Goal: Information Seeking & Learning: Learn about a topic

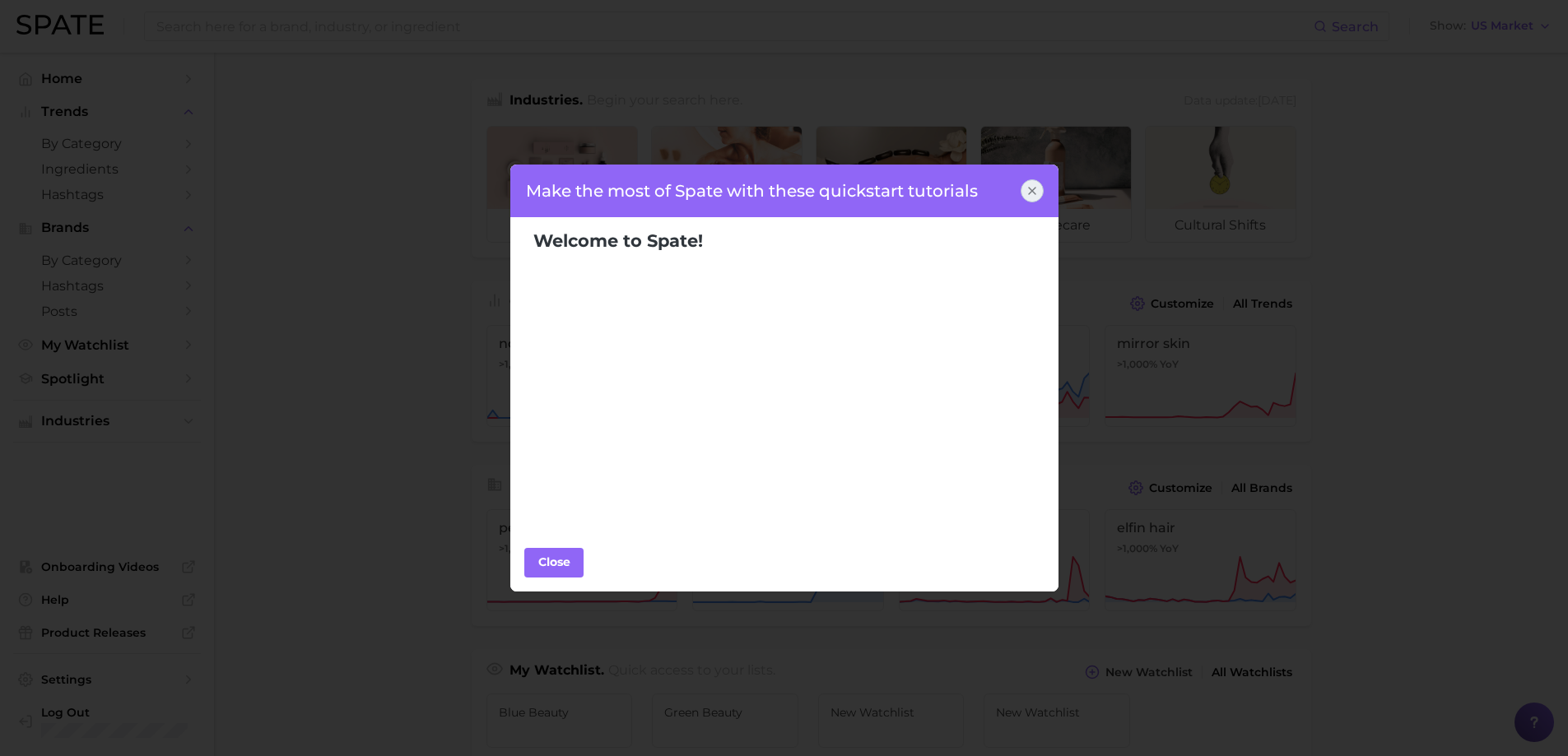
click at [1039, 187] on div at bounding box center [1031, 190] width 23 height 23
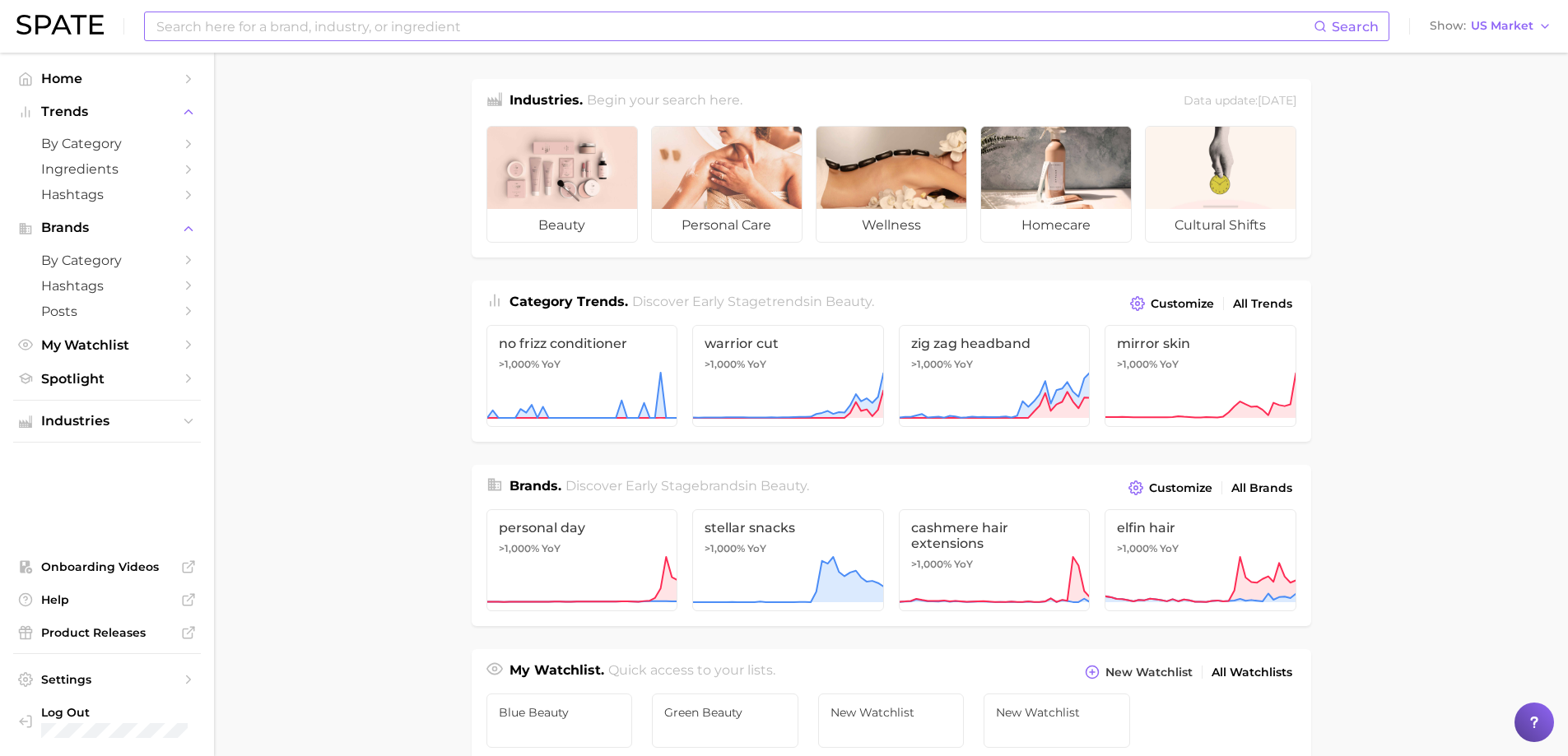
click at [183, 16] on input at bounding box center [734, 26] width 1159 height 28
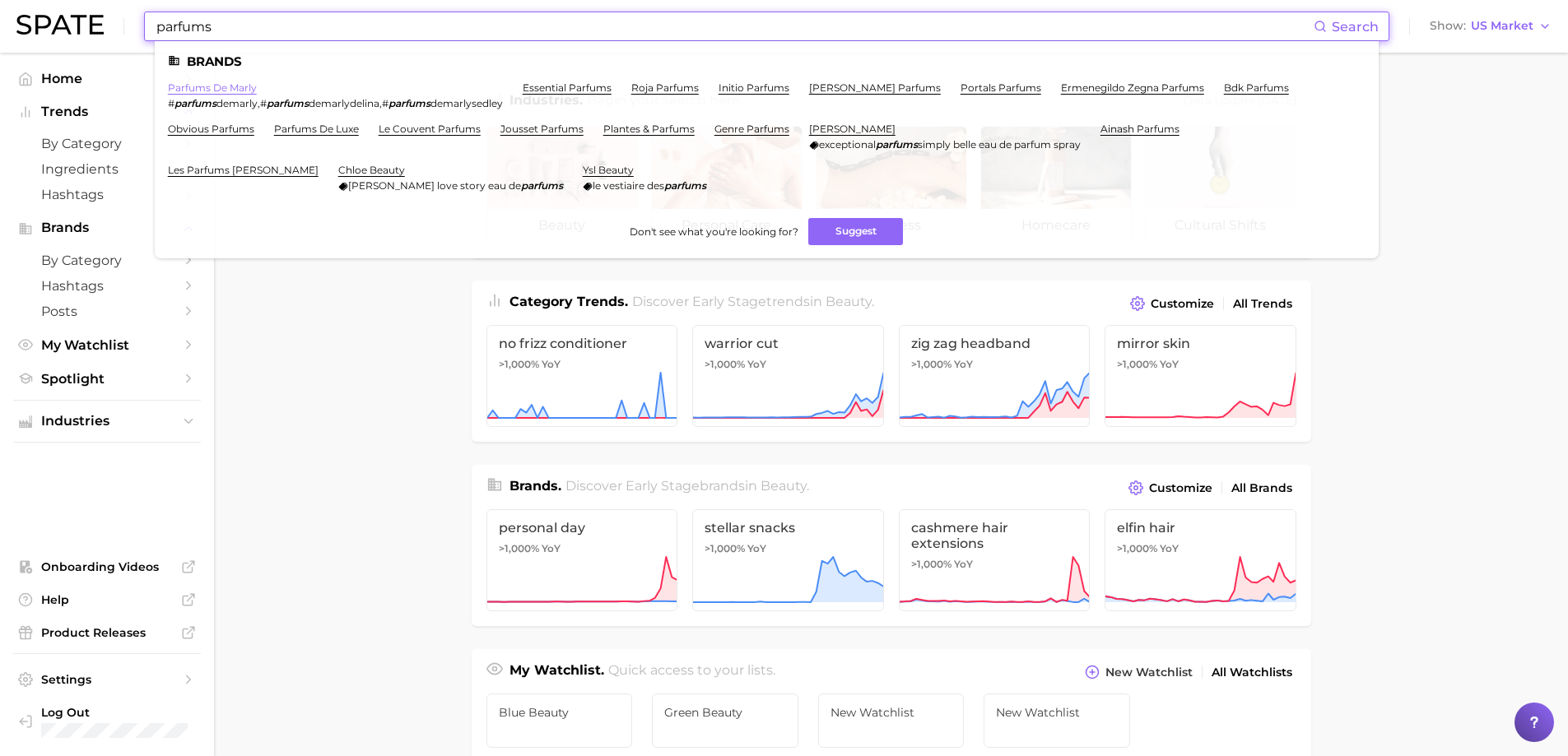
type input "parfums"
click at [199, 83] on link "parfums de marly" at bounding box center [212, 87] width 89 height 13
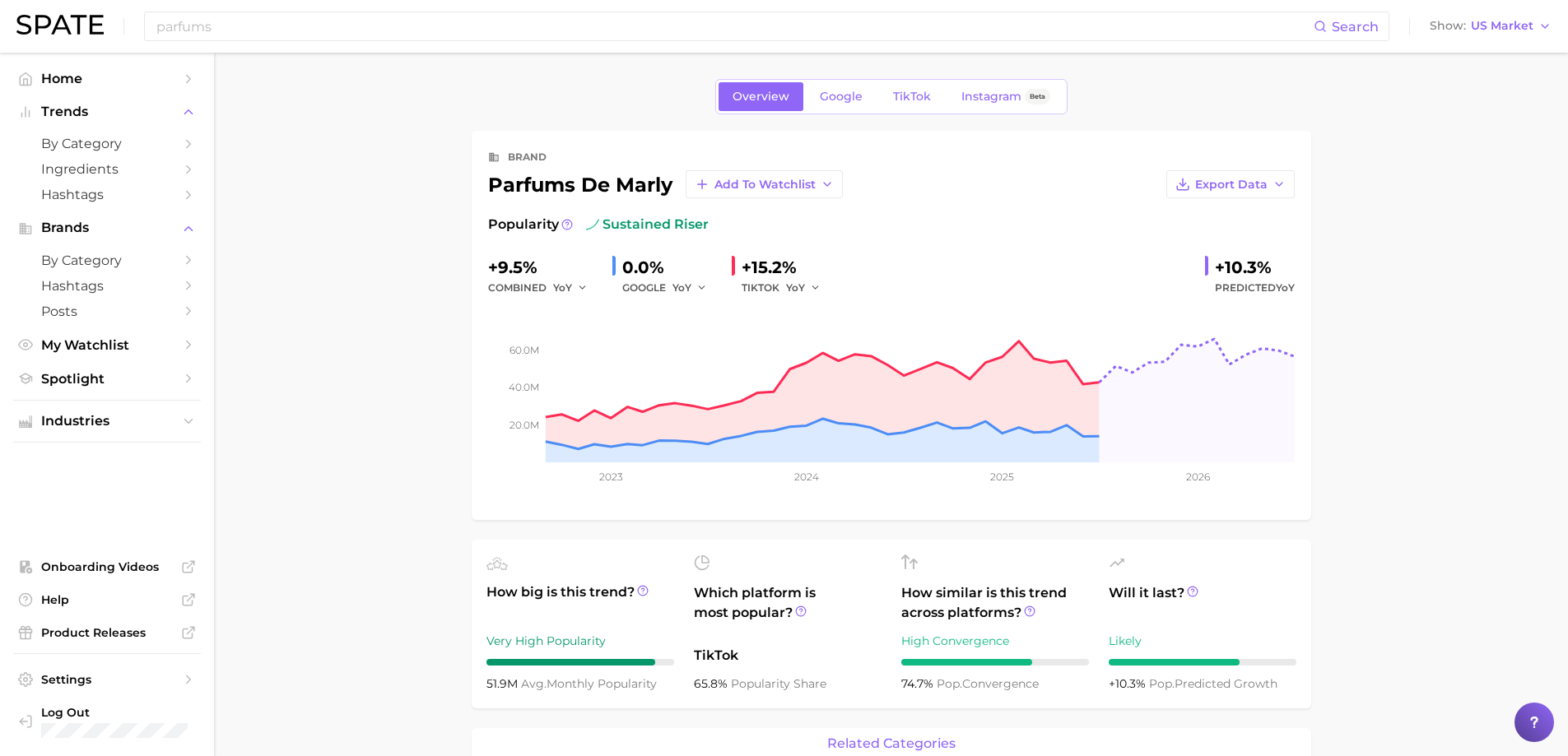
click at [825, 113] on div "Overview Google TikTok Instagram Beta" at bounding box center [891, 97] width 353 height 36
click at [824, 103] on span "Google" at bounding box center [841, 96] width 43 height 14
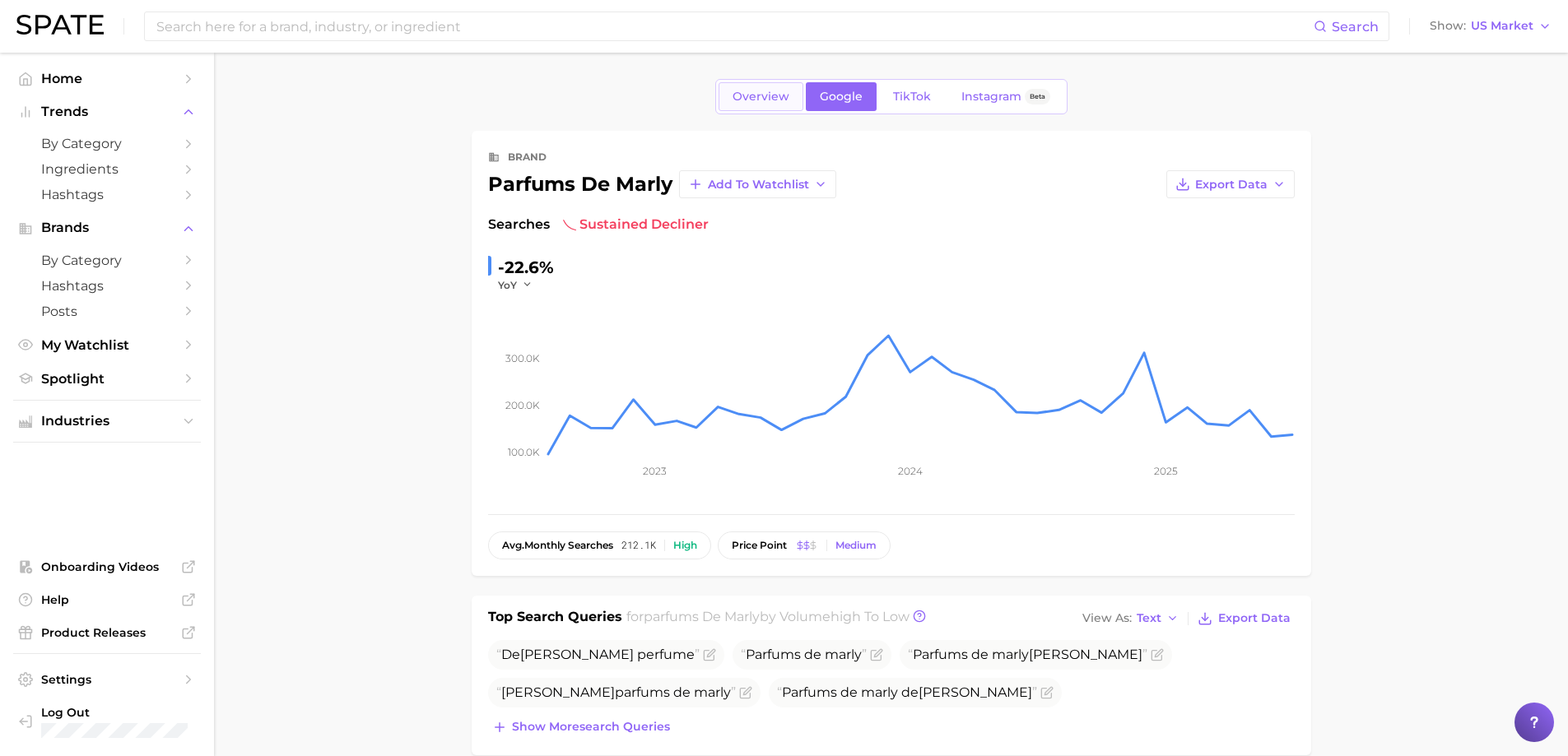
click at [747, 92] on span "Overview" at bounding box center [761, 96] width 56 height 14
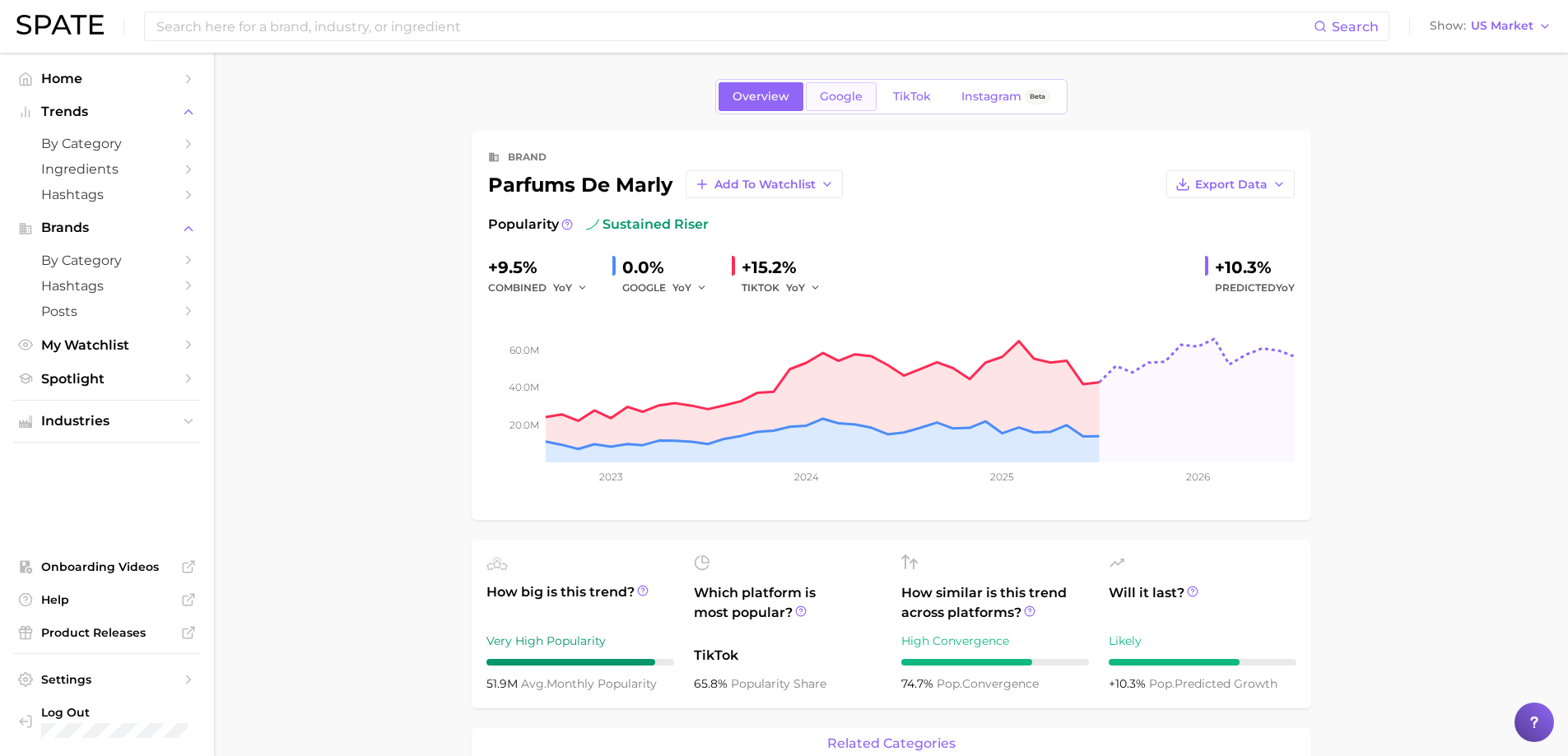
click at [848, 98] on span "Google" at bounding box center [841, 96] width 43 height 14
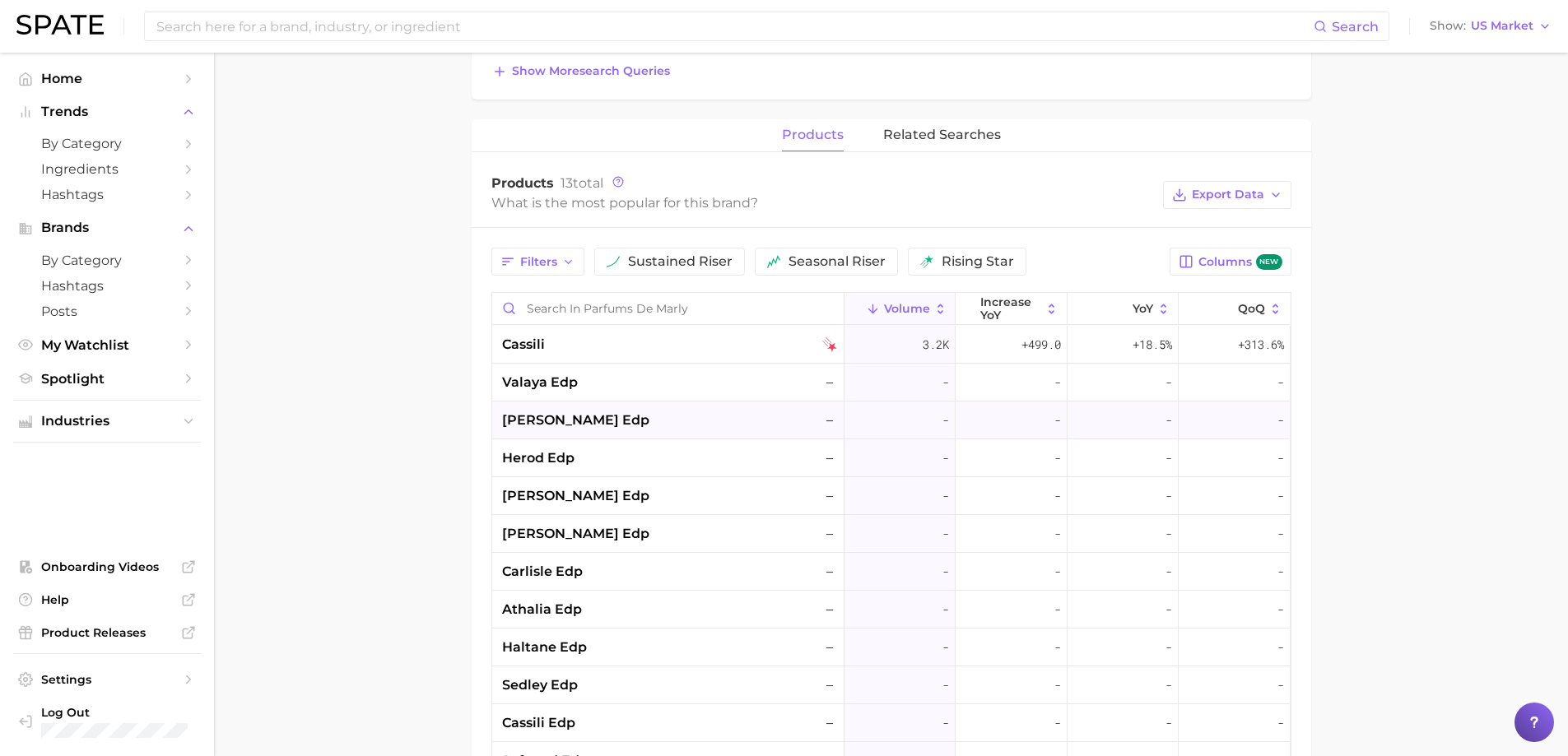
scroll to position [659, 0]
click at [554, 342] on div "cassili" at bounding box center [670, 342] width 335 height 20
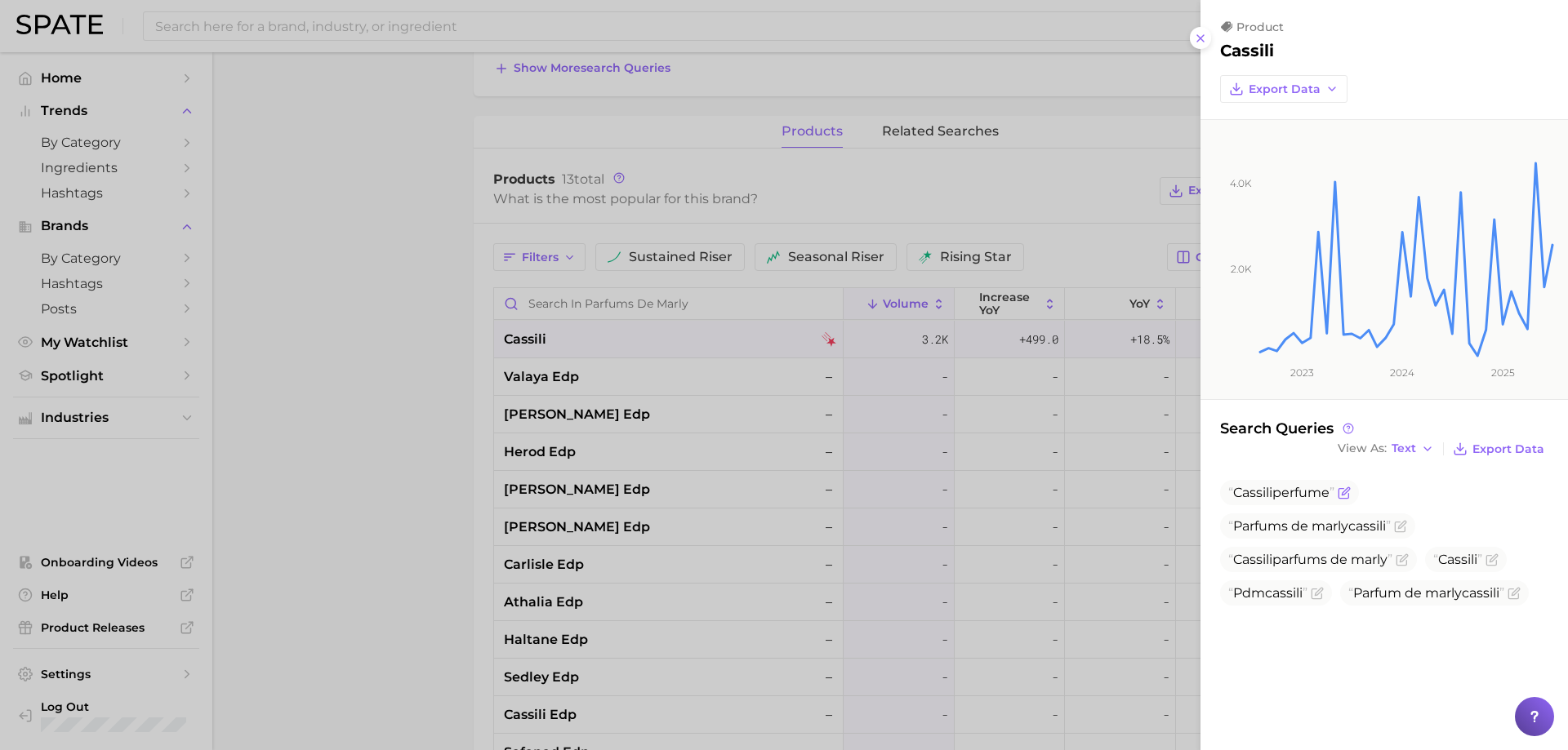
drag, startPoint x: 1330, startPoint y: 491, endPoint x: 1237, endPoint y: 484, distance: 93.3
click at [1237, 484] on span "Cassili perfume" at bounding box center [1290, 492] width 139 height 25
copy span "Cassili perfume"
click at [393, 391] on div at bounding box center [784, 375] width 1568 height 750
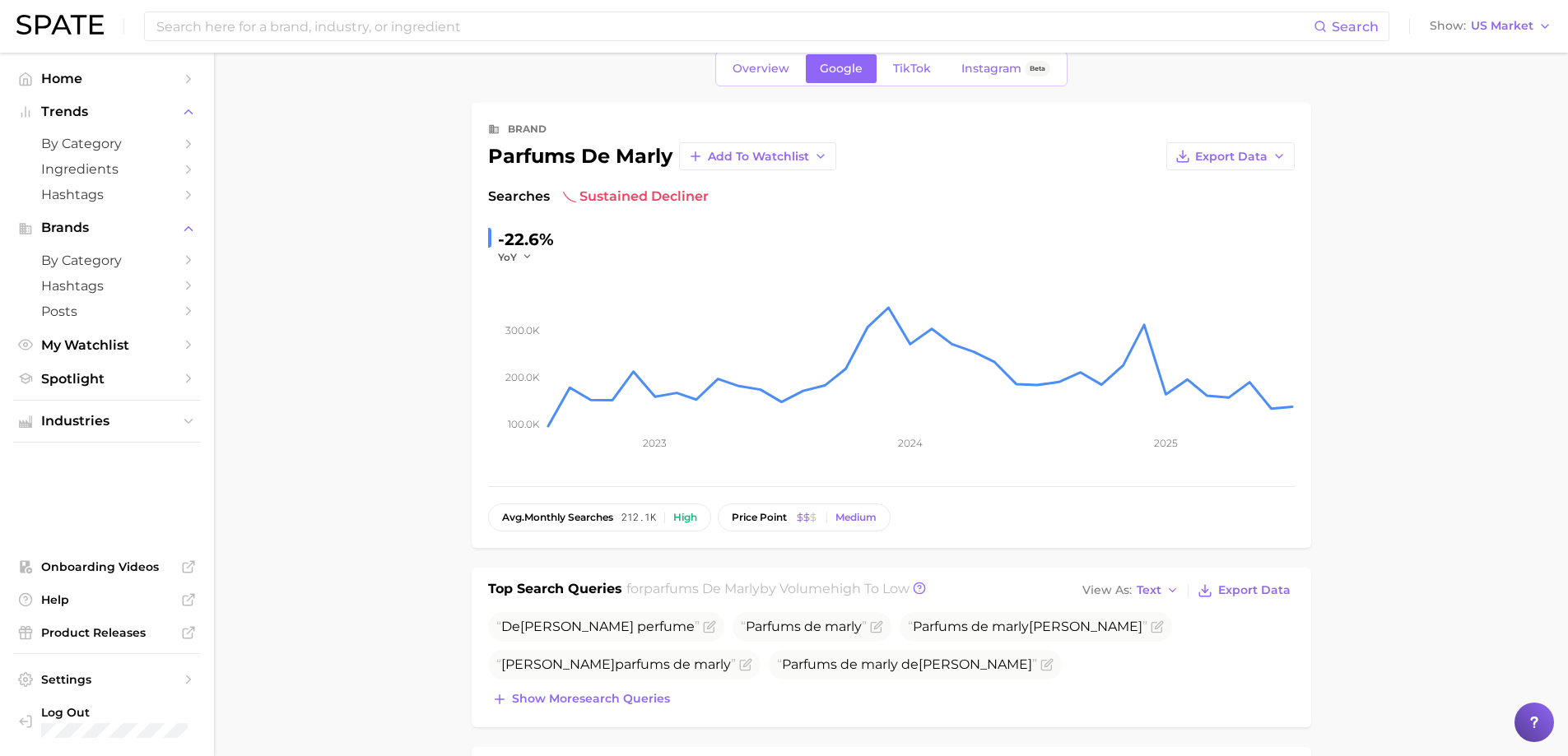
scroll to position [0, 0]
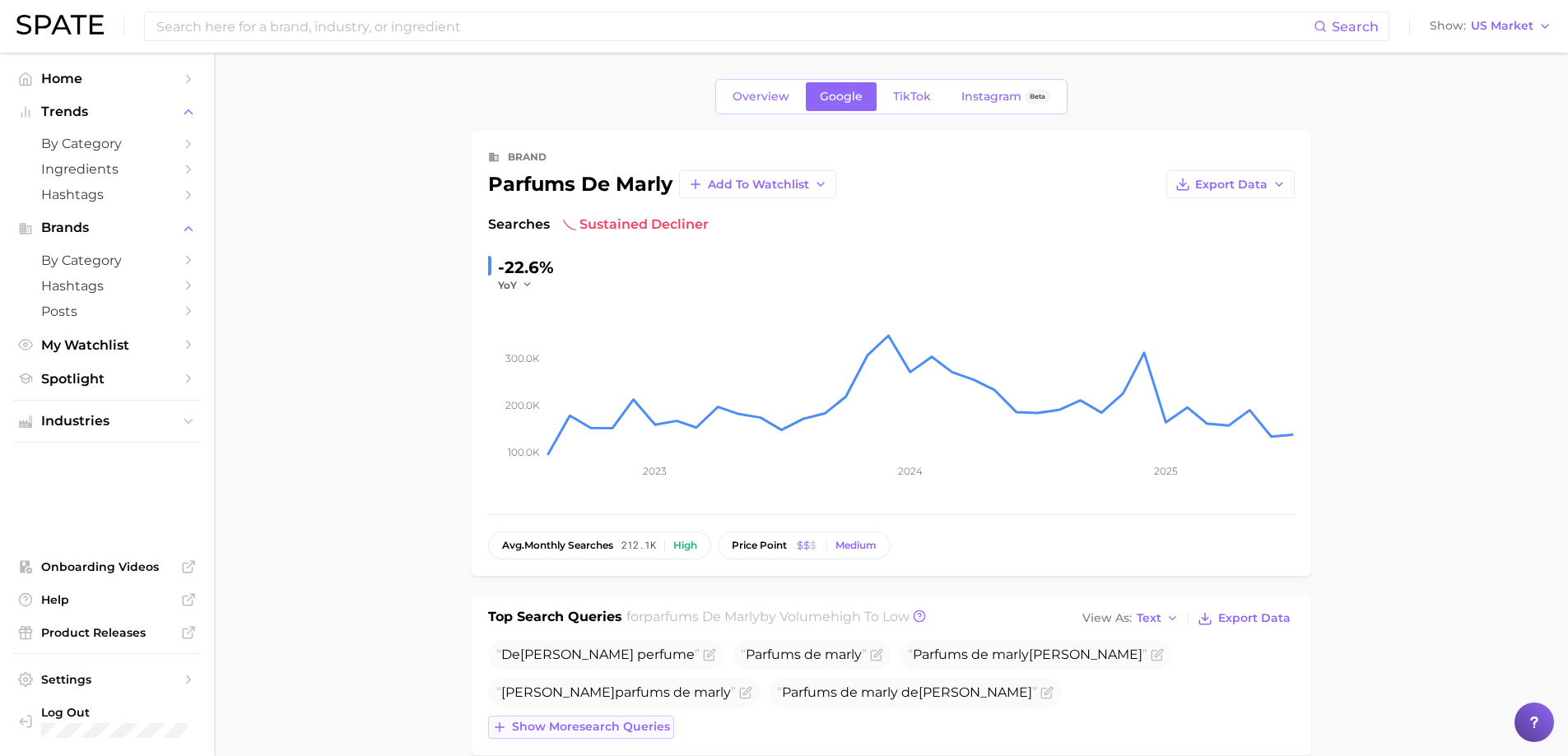
click at [585, 725] on span "Show more search queries" at bounding box center [590, 727] width 158 height 14
click at [1134, 610] on button "View As Text" at bounding box center [1132, 618] width 106 height 21
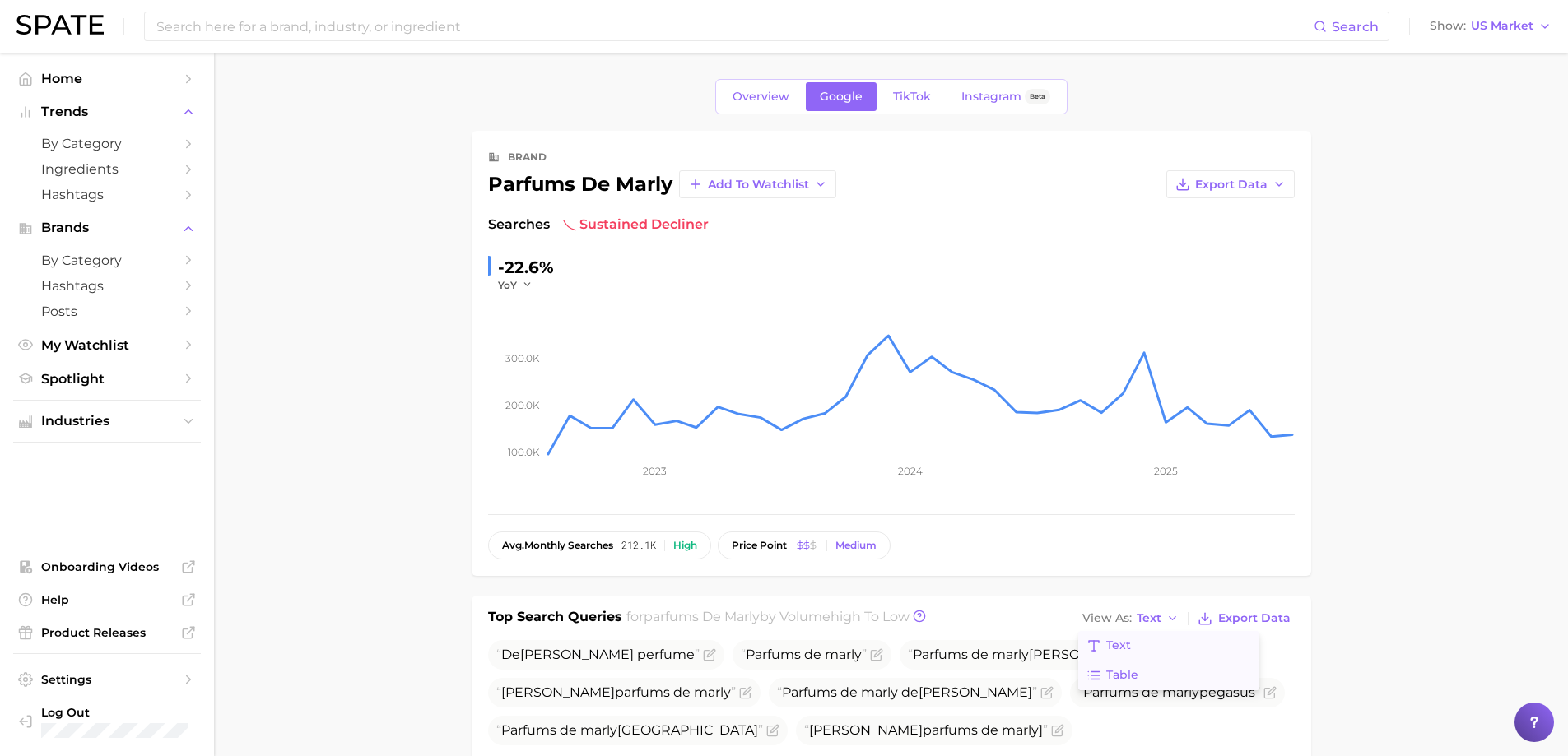
click at [1155, 669] on button "Table" at bounding box center [1169, 676] width 181 height 30
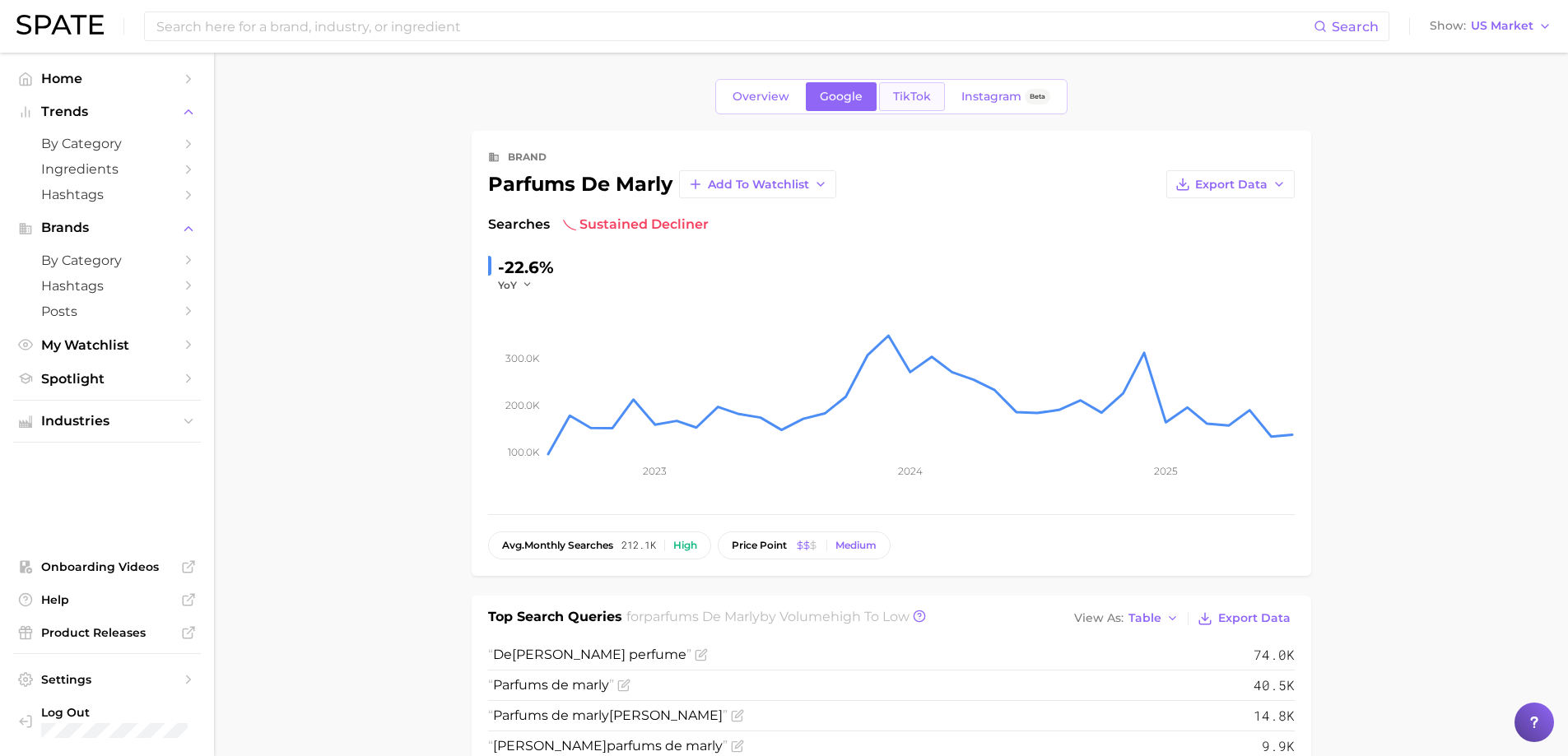
click at [898, 103] on span "TikTok" at bounding box center [912, 96] width 38 height 14
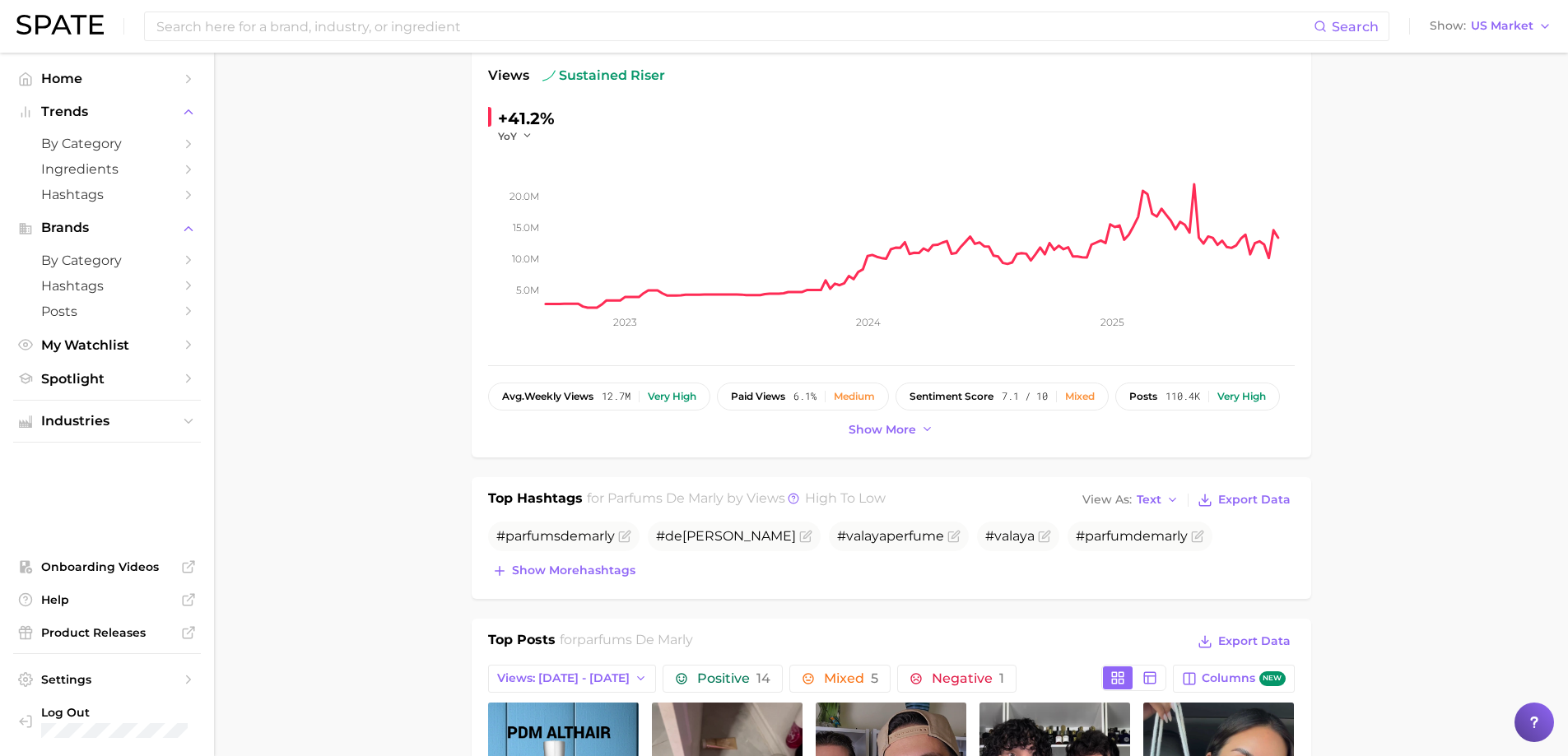
scroll to position [329, 0]
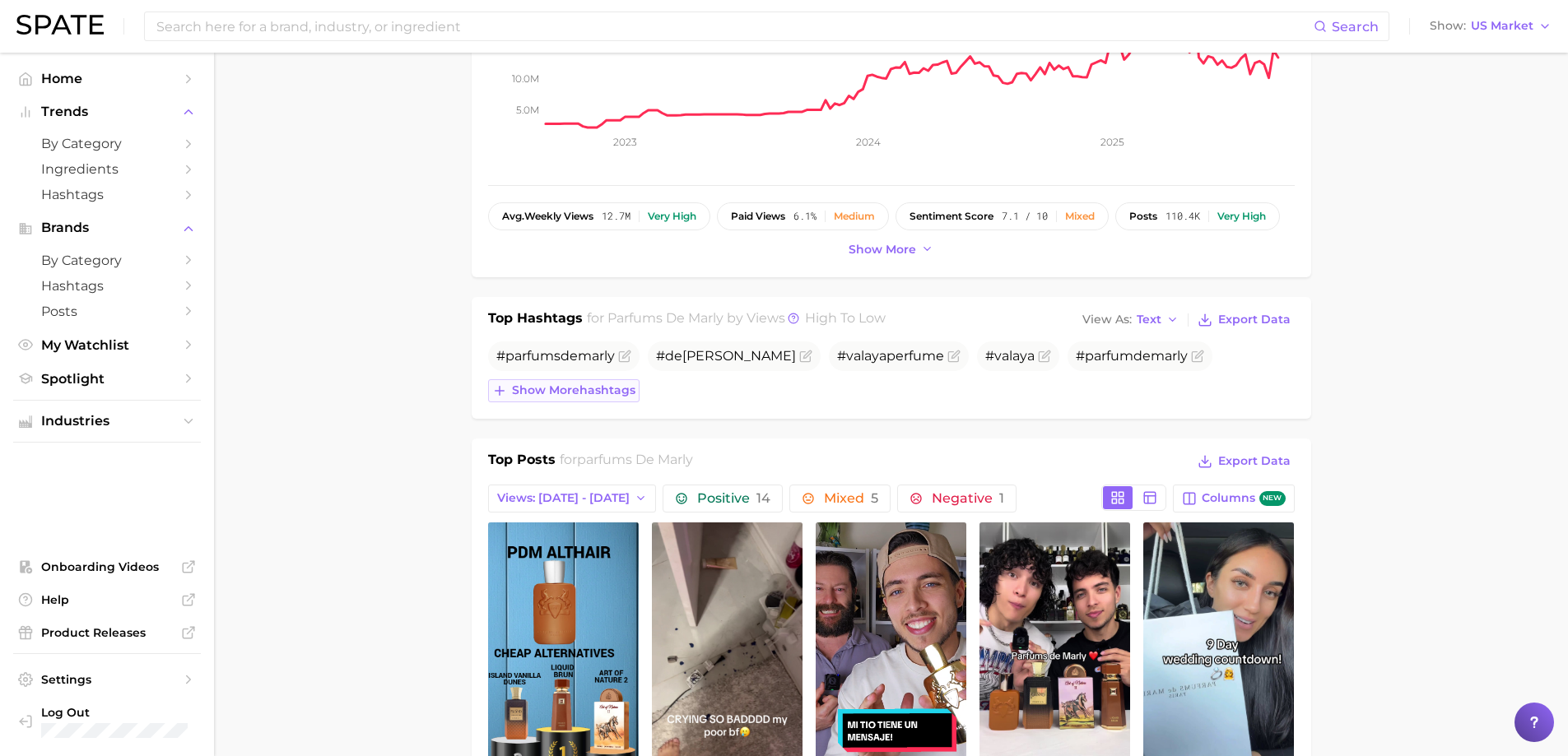
click at [609, 394] on span "Show more hashtags" at bounding box center [574, 390] width 124 height 14
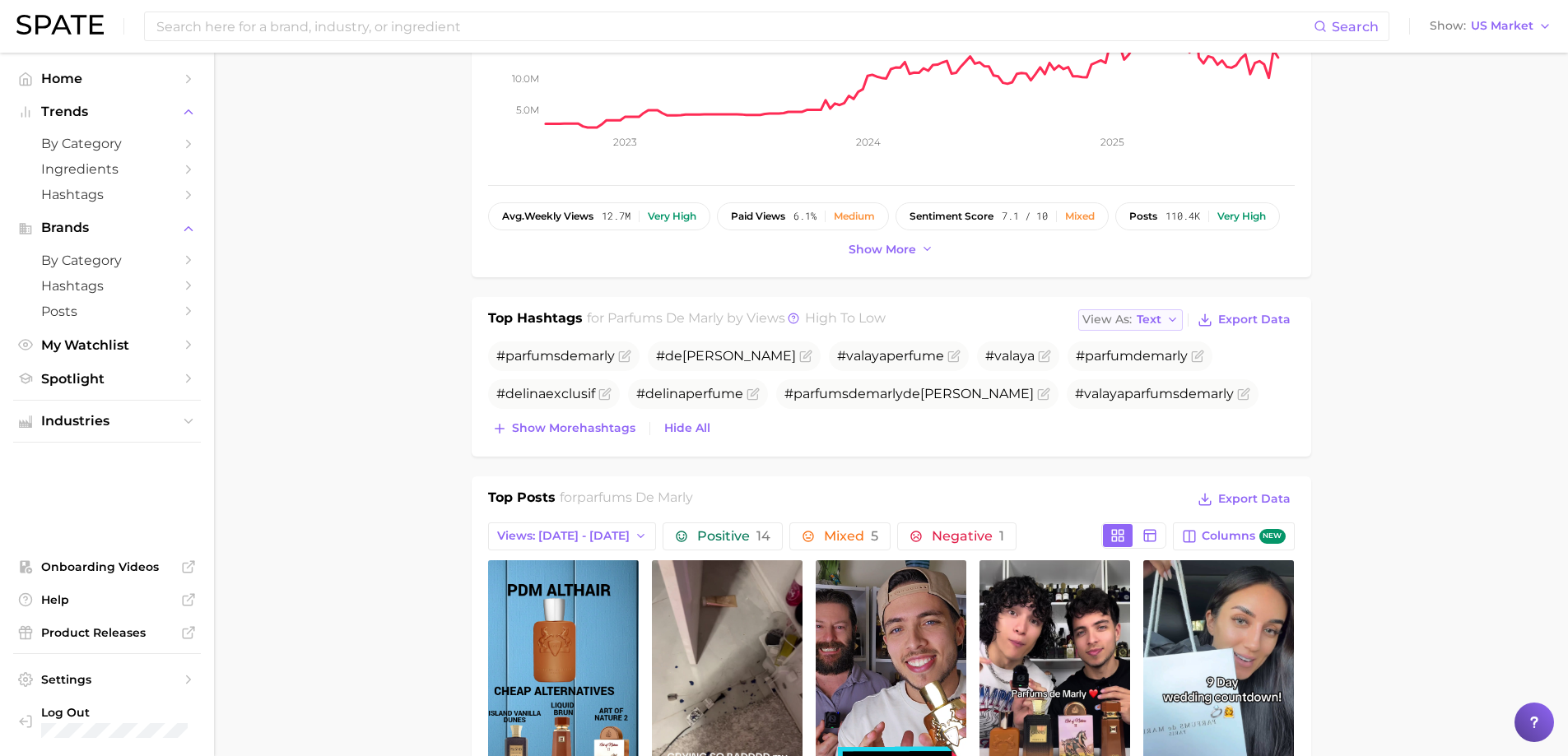
click at [1165, 320] on button "View As Text" at bounding box center [1132, 320] width 106 height 21
click at [1154, 384] on button "Table" at bounding box center [1169, 377] width 181 height 30
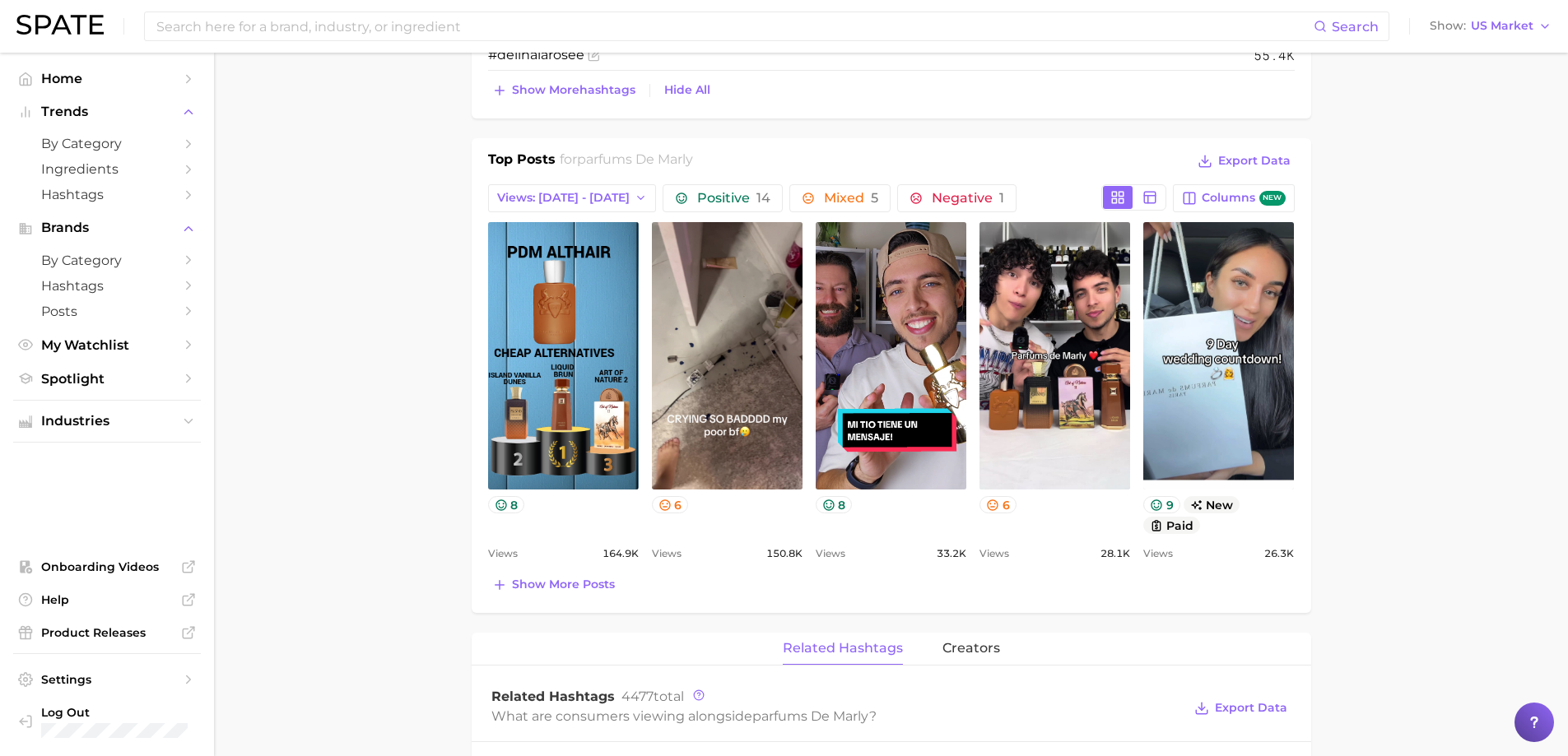
scroll to position [905, 0]
click at [572, 592] on button "Show more posts" at bounding box center [554, 584] width 131 height 23
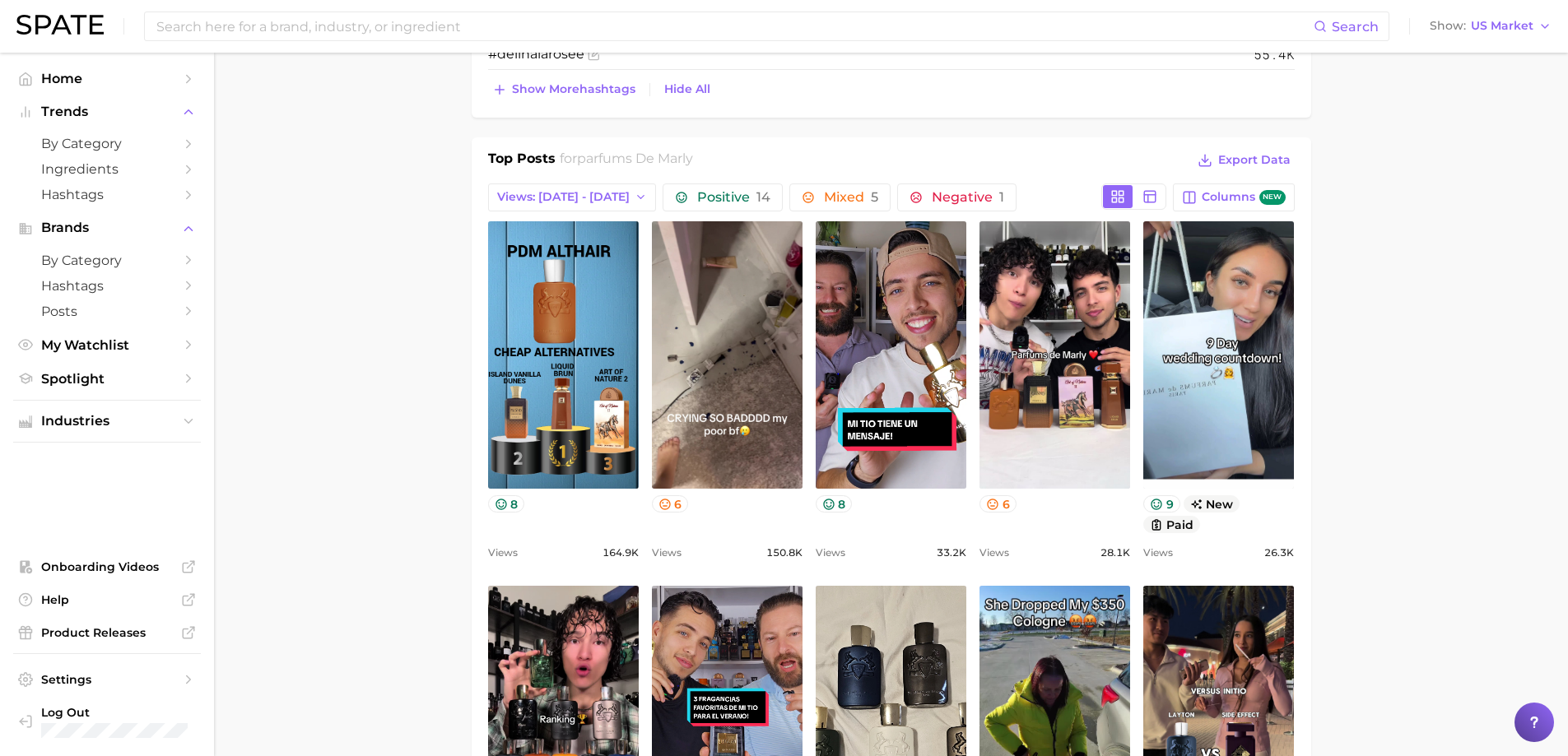
scroll to position [0, 0]
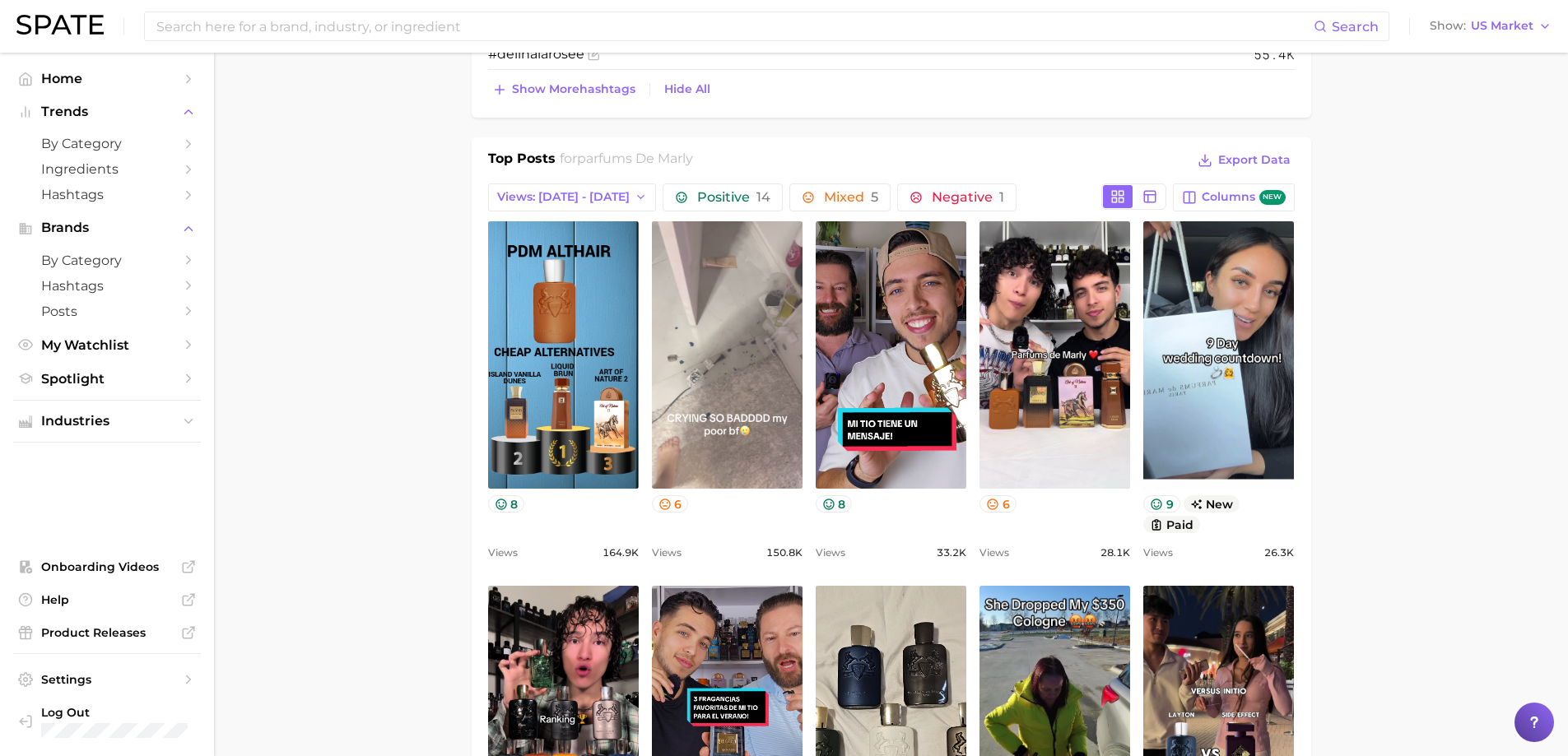
click at [705, 389] on link "view post on TikTok" at bounding box center [727, 355] width 150 height 268
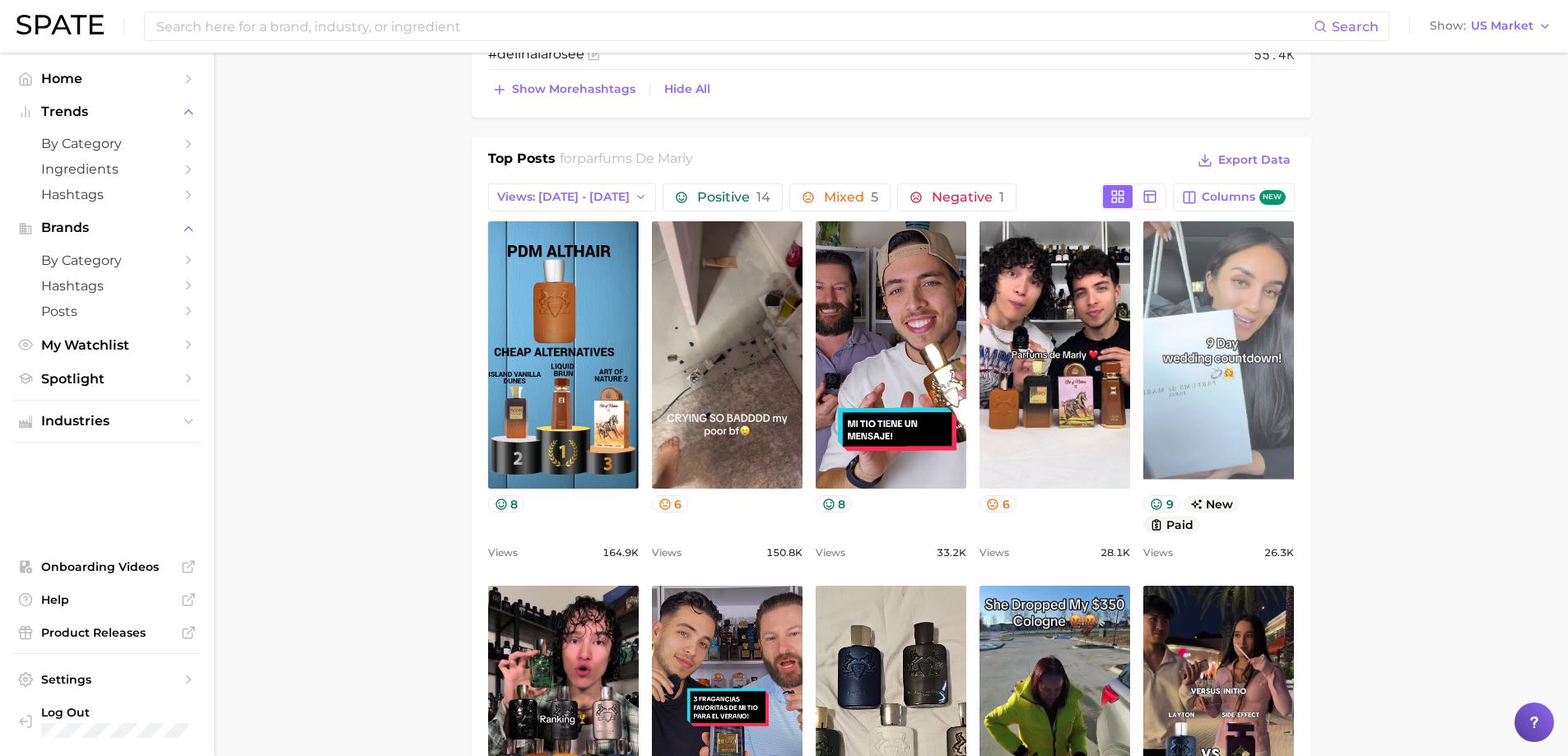
click at [1249, 405] on link "view post on TikTok" at bounding box center [1218, 355] width 150 height 268
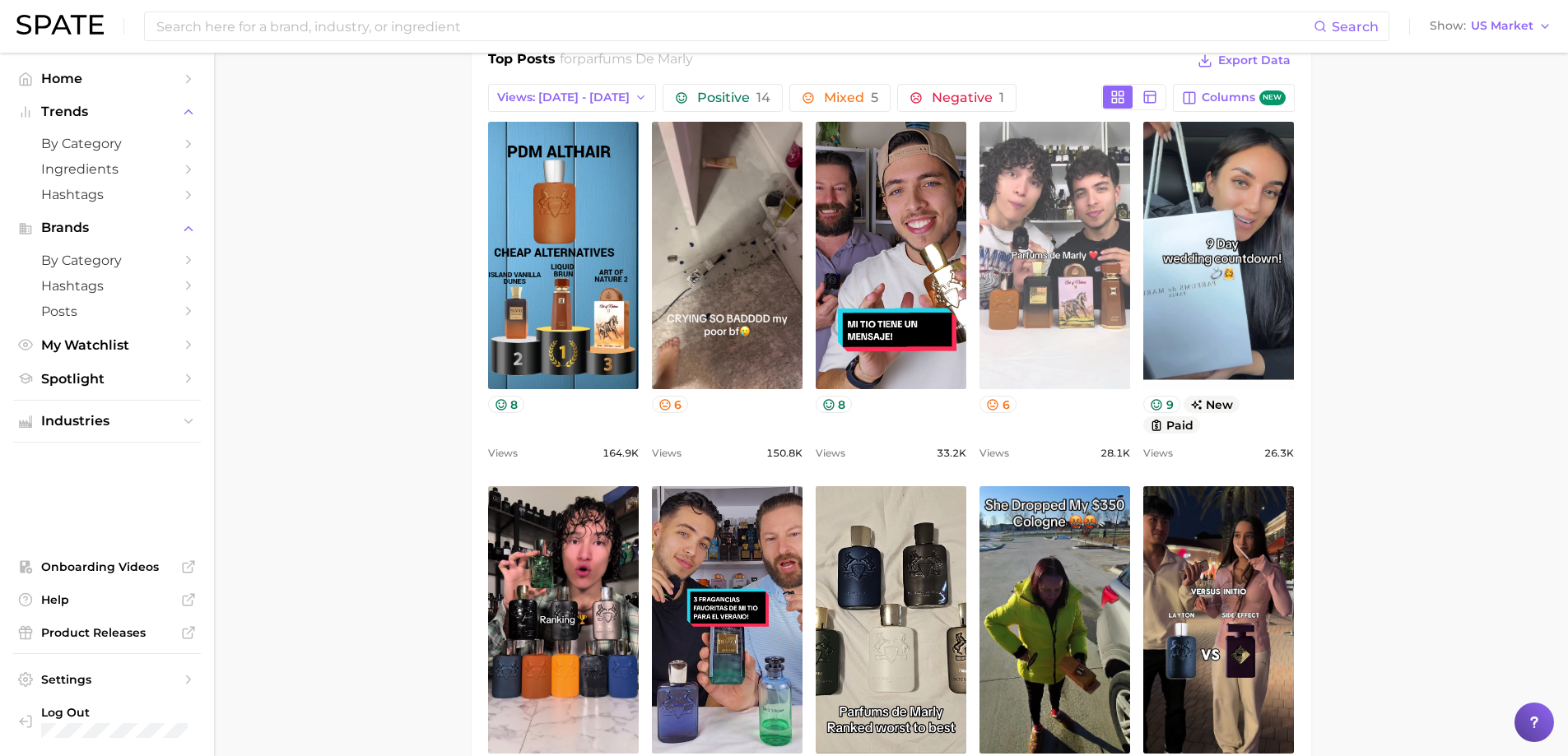
scroll to position [1317, 0]
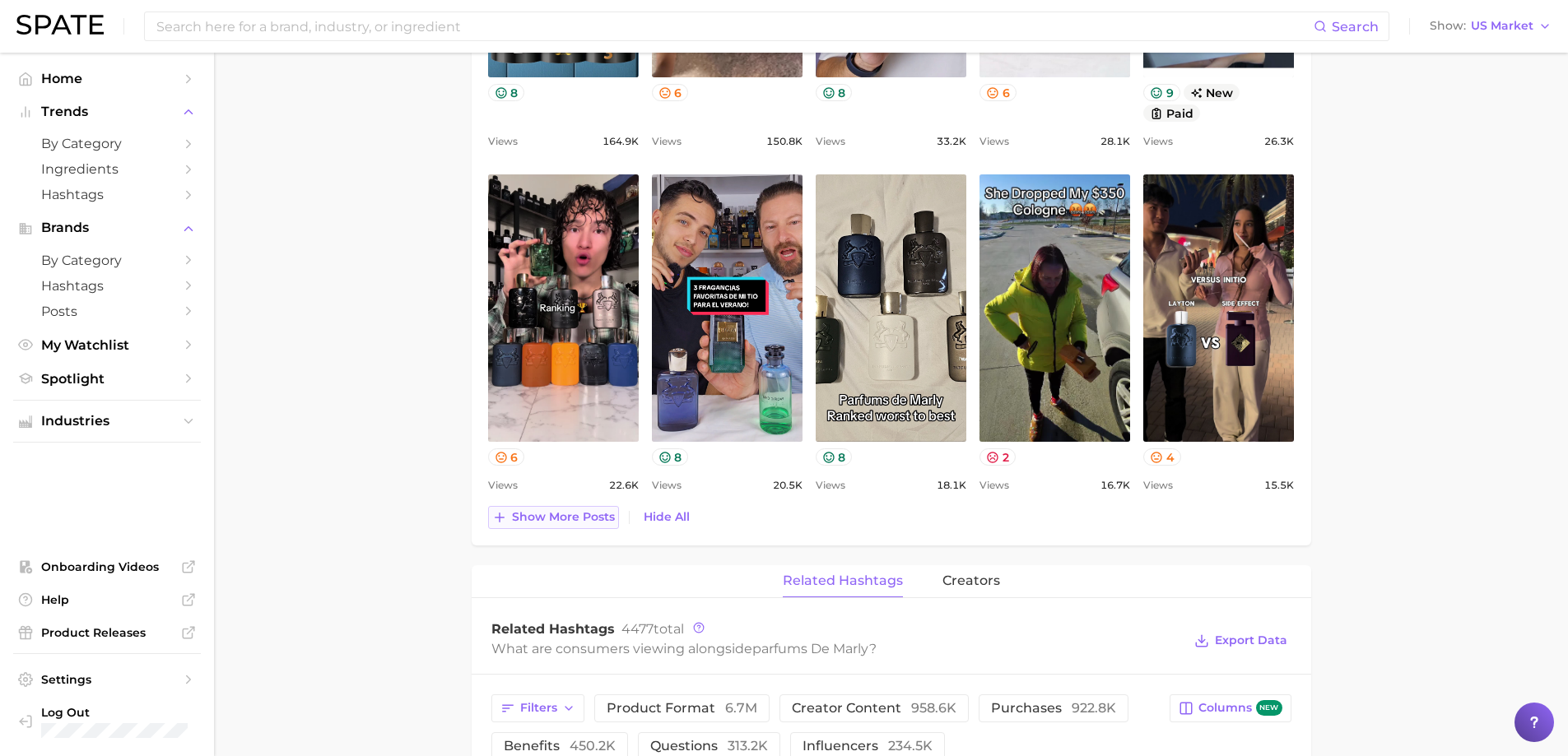
click at [583, 516] on span "Show more posts" at bounding box center [563, 516] width 103 height 14
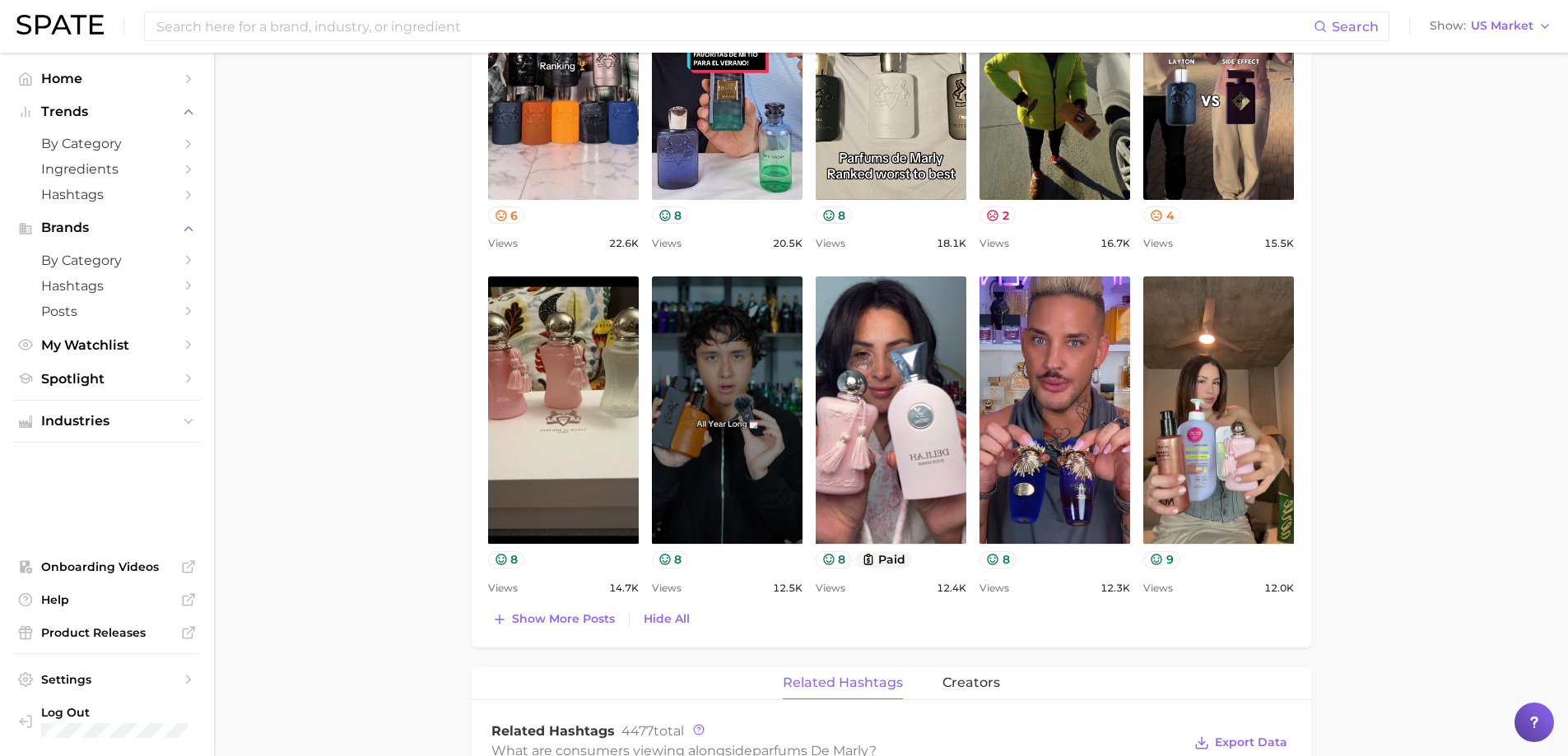
scroll to position [1564, 0]
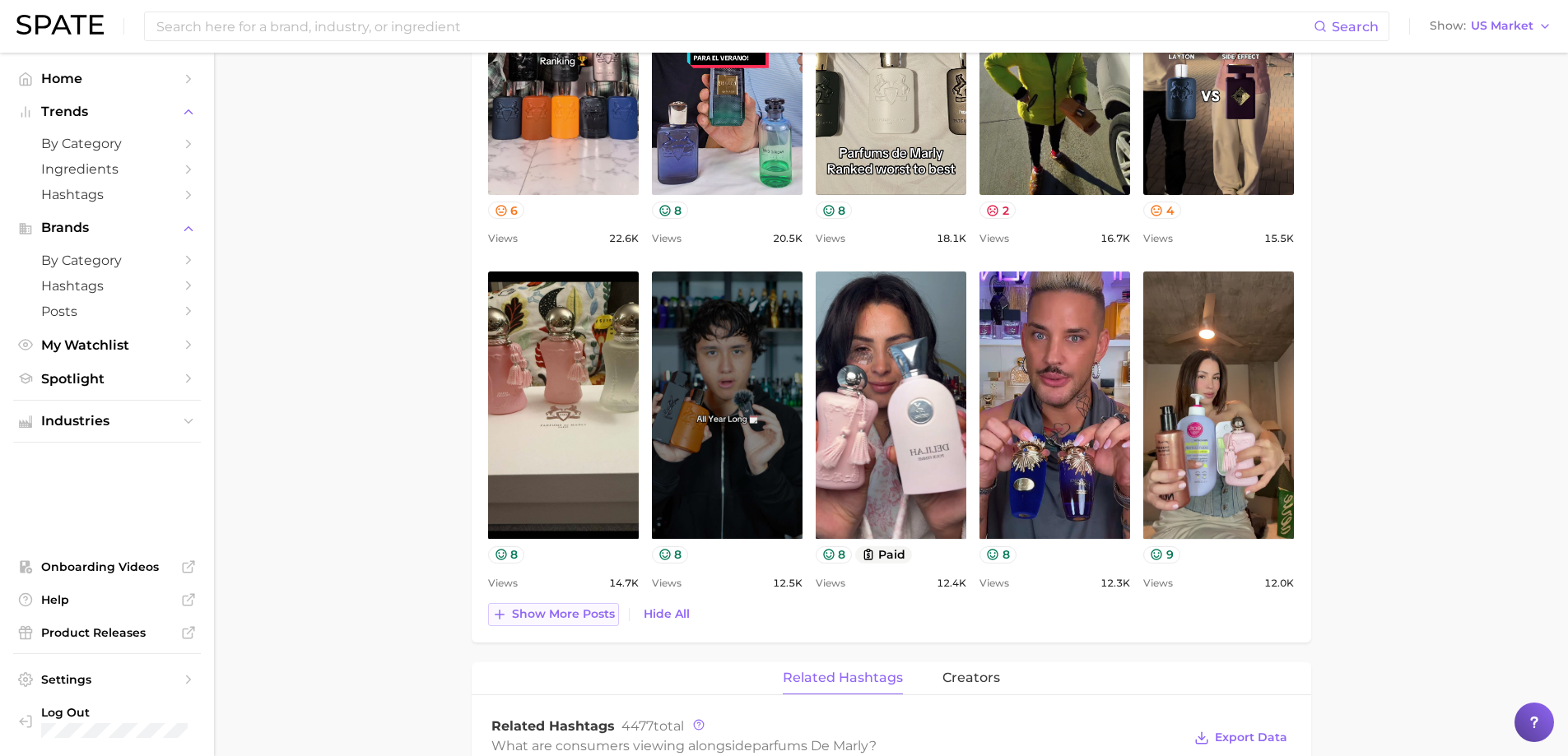
click at [574, 610] on span "Show more posts" at bounding box center [563, 614] width 103 height 14
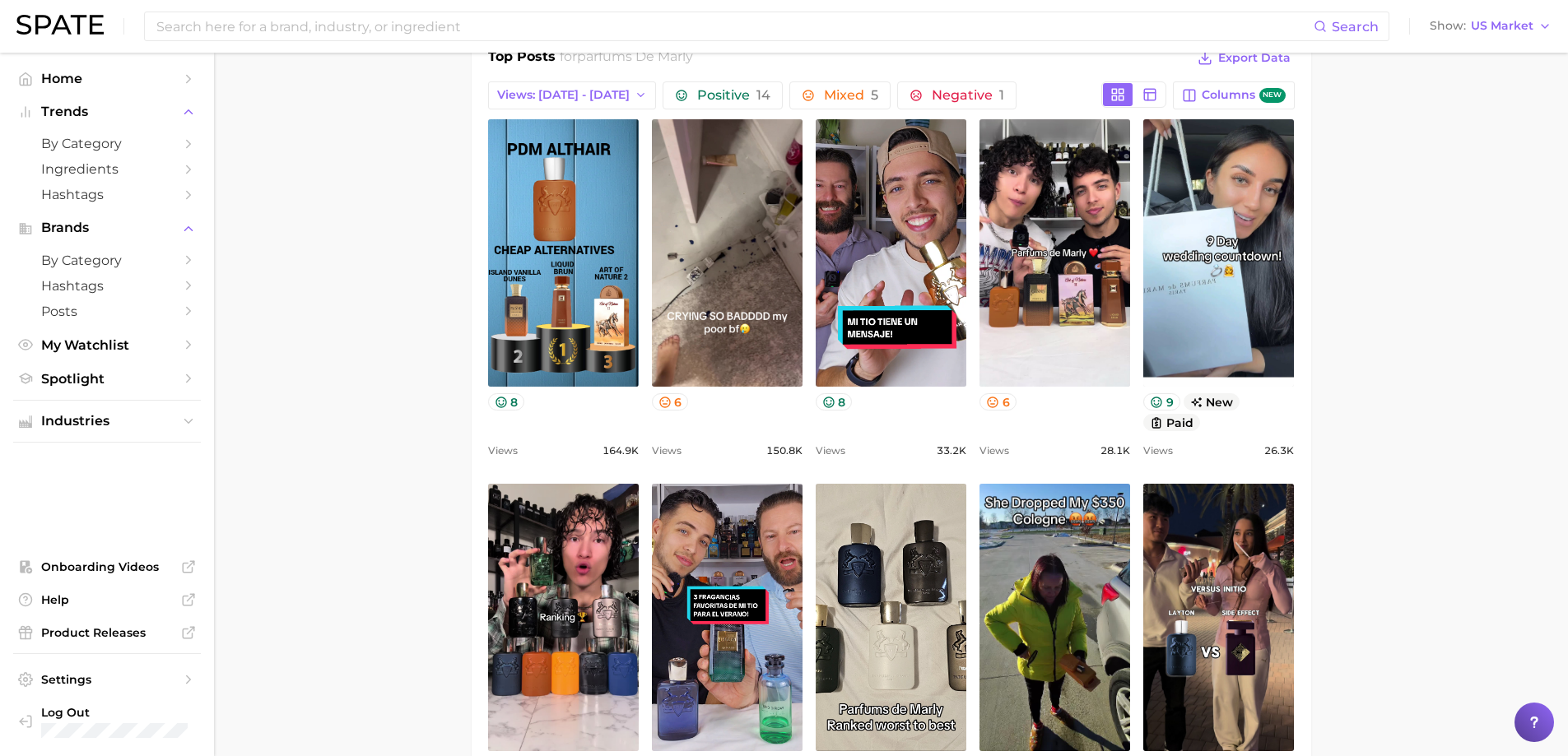
scroll to position [987, 0]
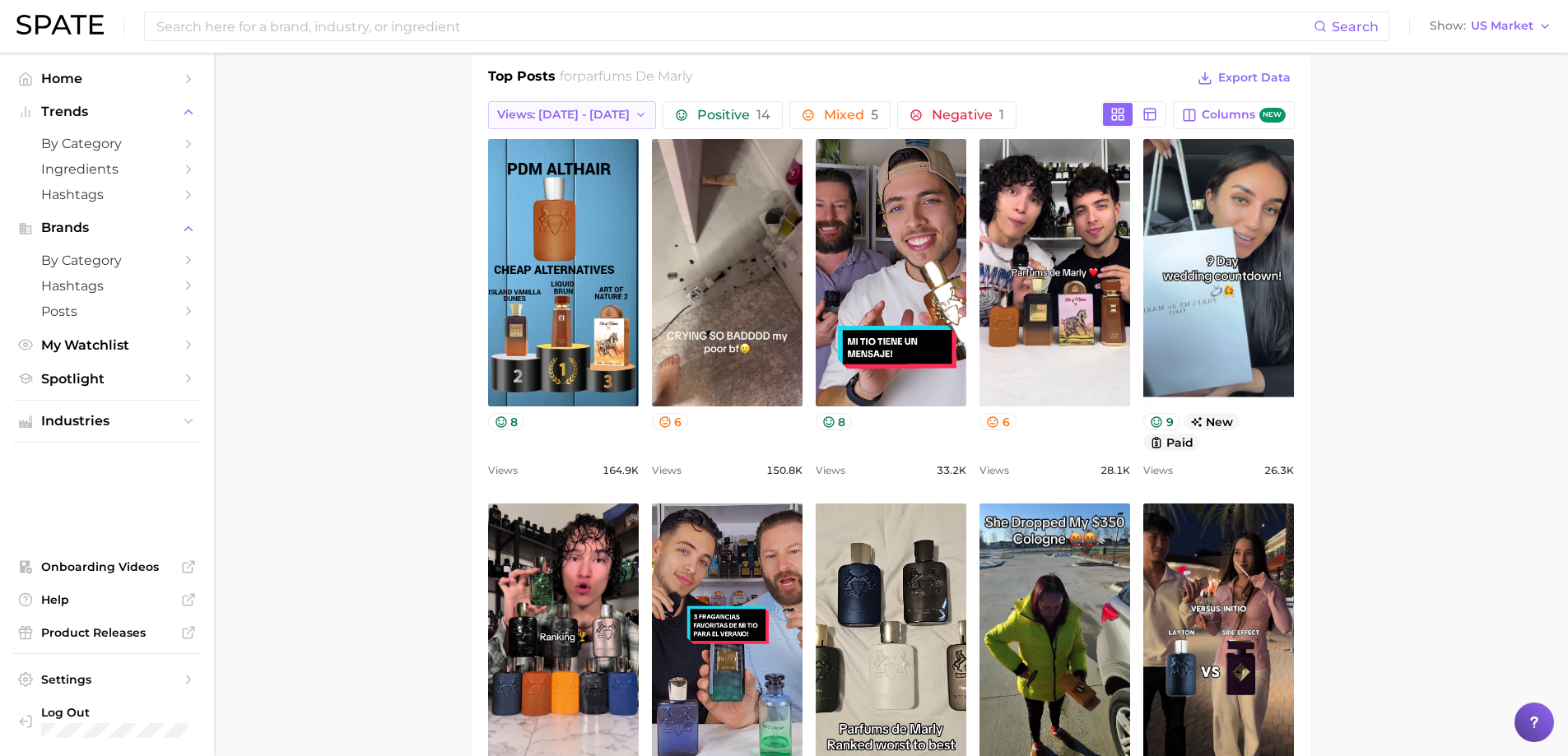
click at [577, 107] on span "Views: Aug 31 - Sep 7" at bounding box center [563, 114] width 132 height 14
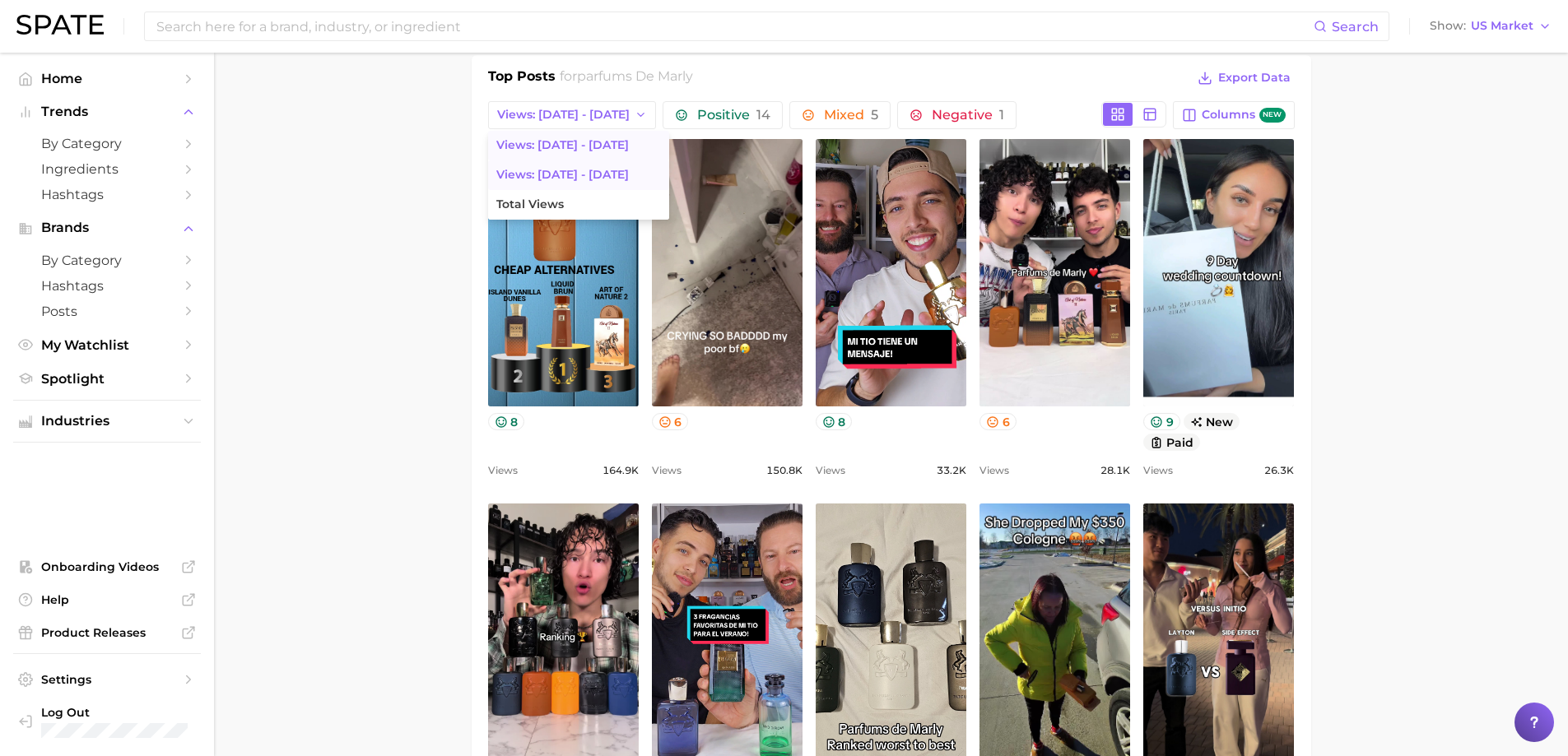
click at [576, 176] on span "Views: Aug 24 - 31" at bounding box center [562, 174] width 132 height 14
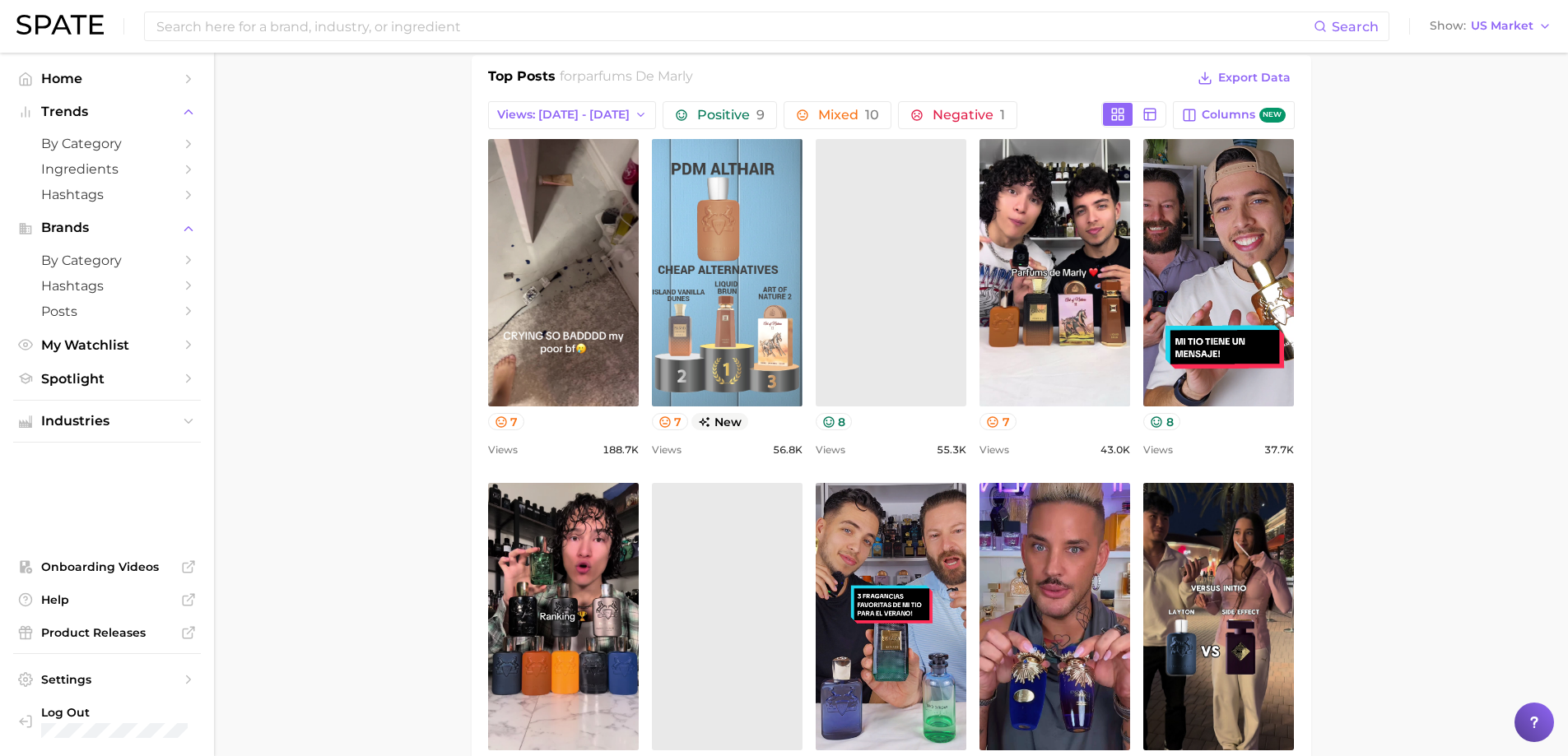
scroll to position [0, 0]
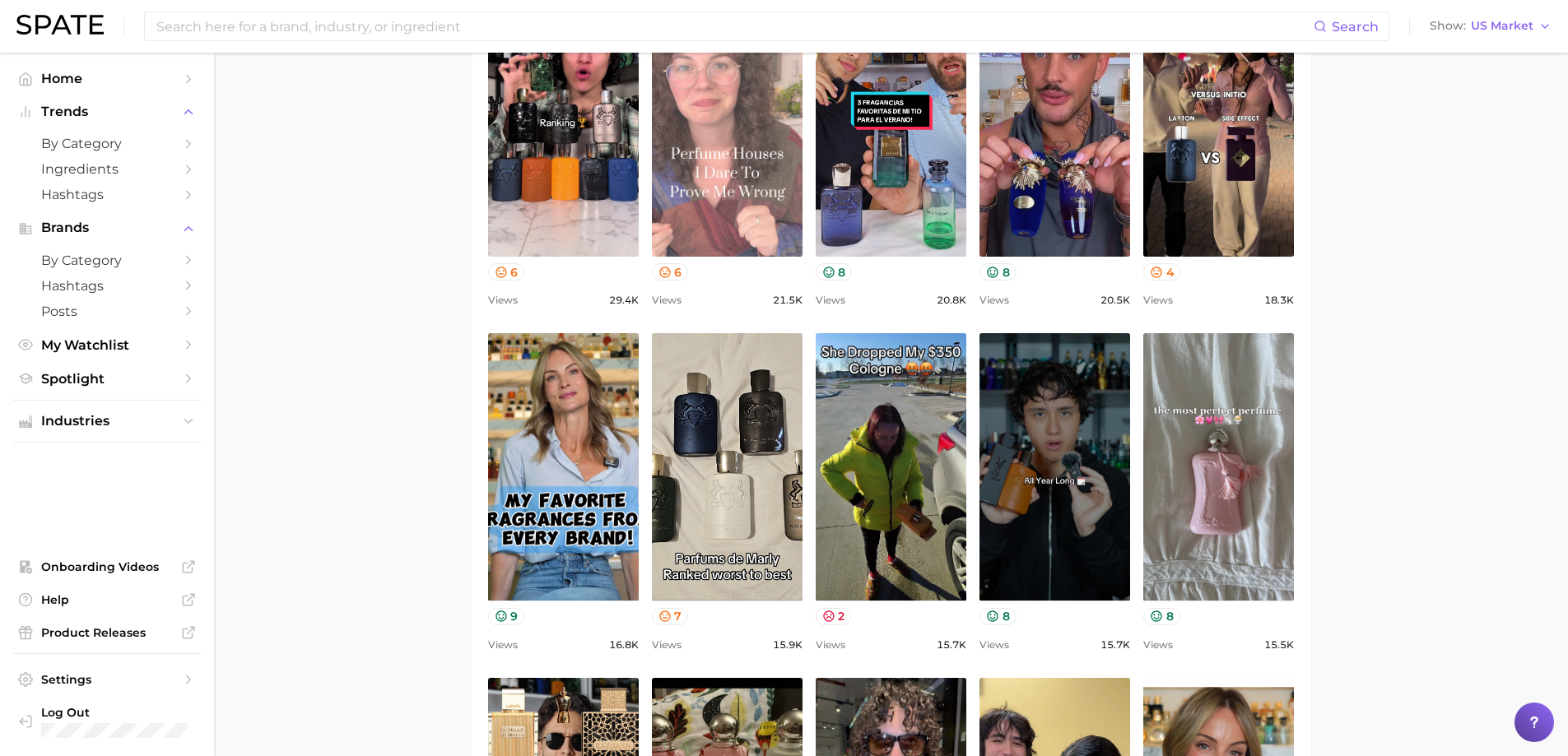
click at [723, 185] on link "view post on TikTok" at bounding box center [727, 123] width 150 height 268
